Goal: Information Seeking & Learning: Learn about a topic

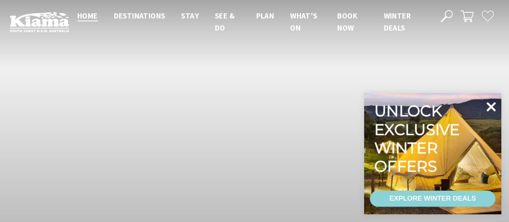
click at [488, 105] on icon at bounding box center [490, 106] width 19 height 19
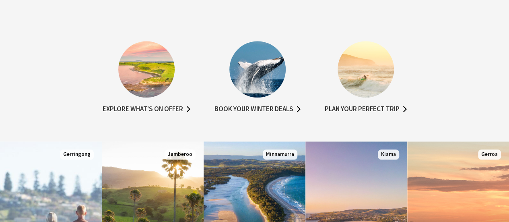
scroll to position [241, 0]
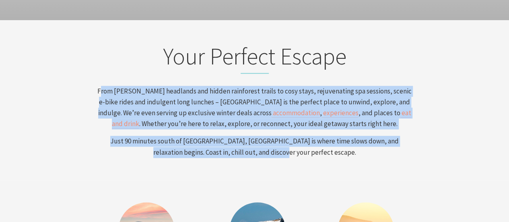
drag, startPoint x: 102, startPoint y: 88, endPoint x: 261, endPoint y: 140, distance: 167.1
click at [321, 148] on div "Your Perfect Escape From [PERSON_NAME] headlands and hidden rainforest trails t…" at bounding box center [255, 99] width 322 height 115
copy div "rom [PERSON_NAME] headlands and hidden rainforest trails to cosy stays, rejuven…"
drag, startPoint x: 327, startPoint y: 161, endPoint x: 323, endPoint y: 156, distance: 5.5
click at [327, 160] on section "Your Perfect Escape From [PERSON_NAME] headlands and hidden rainforest trails t…" at bounding box center [254, 100] width 509 height 160
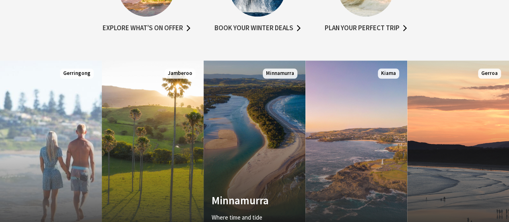
scroll to position [523, 0]
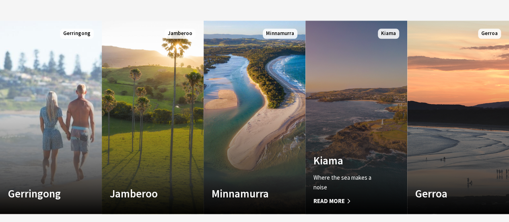
click at [343, 115] on link "Custom Image Used Kiama Where the sea makes a noise Read More Kiama" at bounding box center [356, 117] width 102 height 193
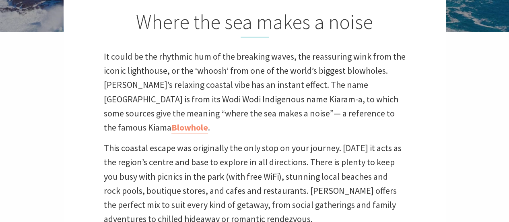
scroll to position [241, 0]
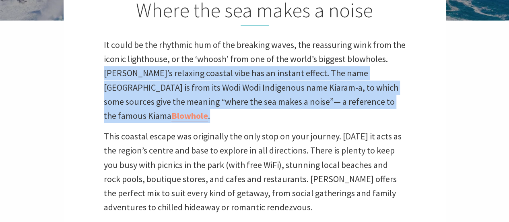
drag, startPoint x: 105, startPoint y: 72, endPoint x: 404, endPoint y: 104, distance: 300.1
click at [404, 104] on p "It could be the rhythmic hum of the breaking waves, the reassuring wink from th…" at bounding box center [255, 80] width 302 height 85
copy p "Kiama’s relaxing coastal vibe has an instant effect. The name Kiama is from its…"
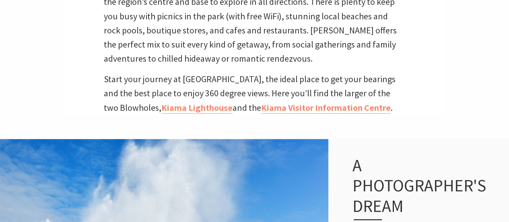
scroll to position [402, 0]
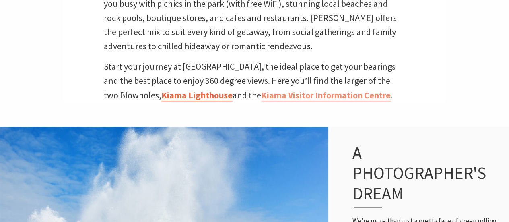
click at [203, 89] on link "Kiama Lighthouse" at bounding box center [196, 95] width 71 height 12
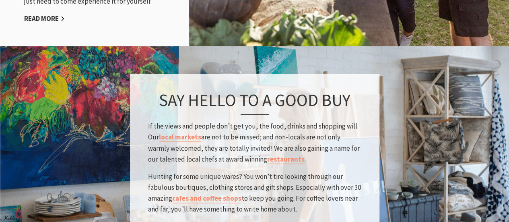
scroll to position [1207, 0]
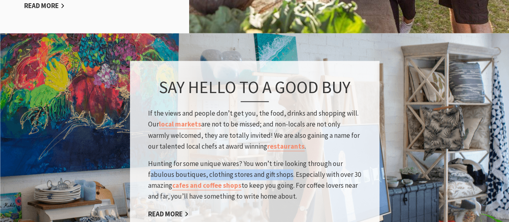
drag, startPoint x: 150, startPoint y: 160, endPoint x: 290, endPoint y: 158, distance: 139.6
click at [290, 158] on p "Hunting for some unique wares? You won’t tire looking through our fabulous bout…" at bounding box center [254, 180] width 213 height 44
copy p "abulous boutiques, clothing stores and gift shops"
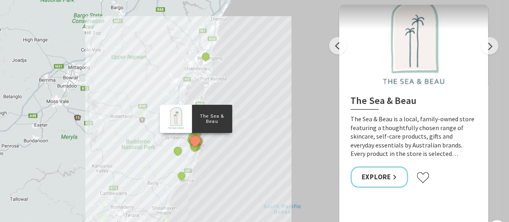
scroll to position [1528, 0]
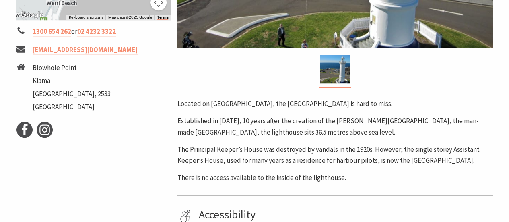
scroll to position [322, 0]
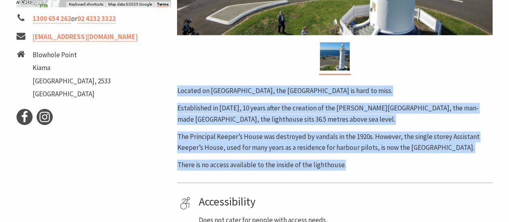
drag, startPoint x: 179, startPoint y: 90, endPoint x: 224, endPoint y: 135, distance: 63.7
click at [358, 164] on div "Located on [GEOGRAPHIC_DATA], the [GEOGRAPHIC_DATA] is hard to miss. Establishe…" at bounding box center [334, 127] width 315 height 85
copy div "Located on [GEOGRAPHIC_DATA], the [GEOGRAPHIC_DATA] is hard to miss. Establishe…"
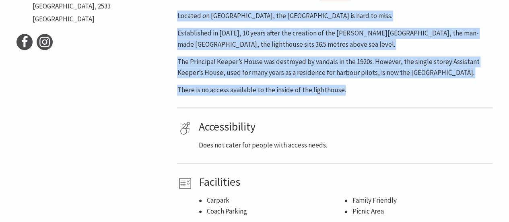
scroll to position [402, 0]
